Goal: Contribute content

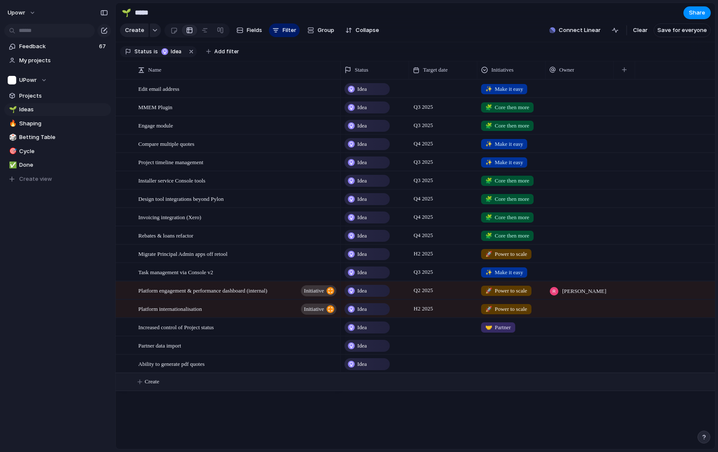
click at [159, 384] on span "Create" at bounding box center [152, 382] width 15 height 9
type textarea "**********"
click at [422, 383] on div at bounding box center [443, 381] width 68 height 17
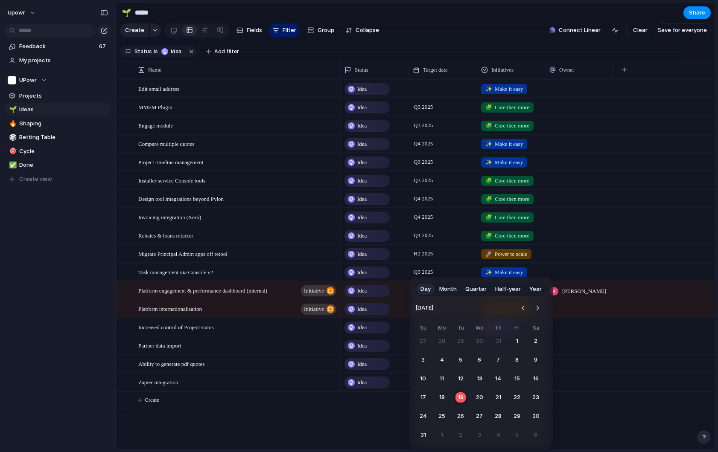
click at [476, 287] on span "Quarter" at bounding box center [475, 289] width 21 height 9
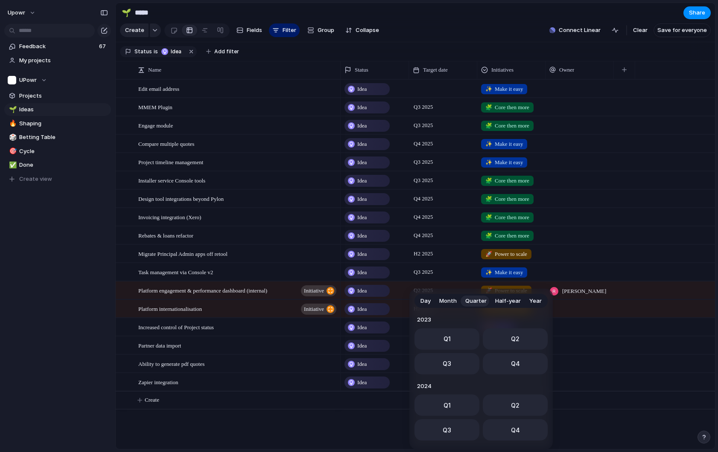
scroll to position [135, 0]
click at [527, 367] on button "Q4" at bounding box center [515, 361] width 65 height 21
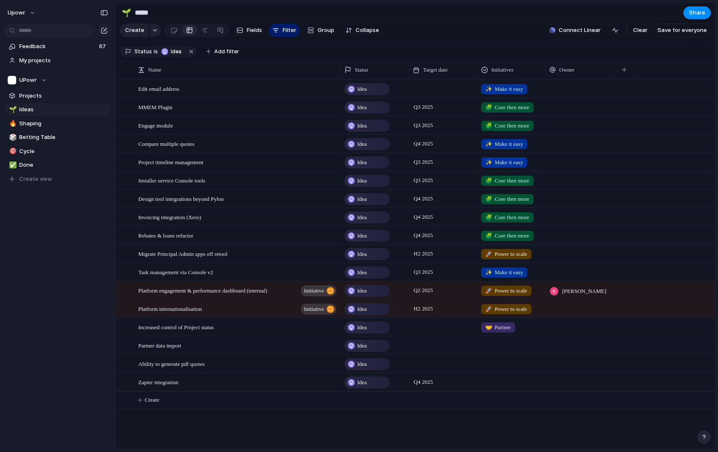
click at [505, 384] on div at bounding box center [510, 381] width 67 height 14
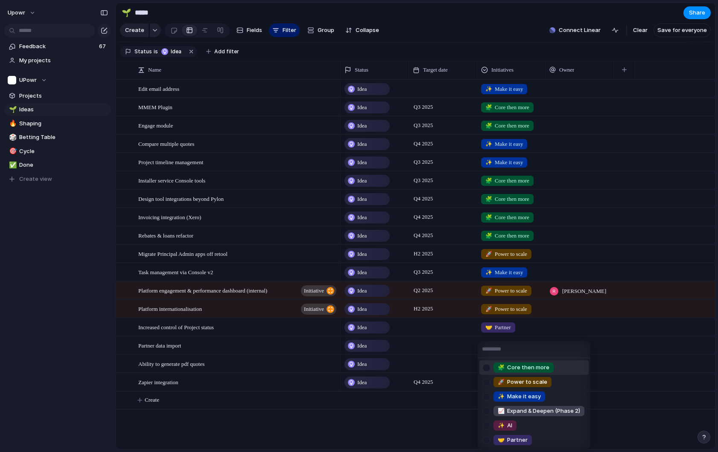
click at [486, 368] on div at bounding box center [486, 368] width 15 height 15
click at [436, 445] on div "🧩 Core then more 🚀 Power to scale ✨ Make it easy 📈 Expand & Deepen (Phase 2) ✨ …" at bounding box center [359, 226] width 718 height 452
